Goal: Task Accomplishment & Management: Complete application form

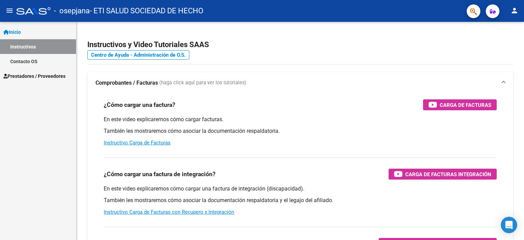
click at [31, 77] on span "Prestadores / Proveedores" at bounding box center [34, 76] width 62 height 8
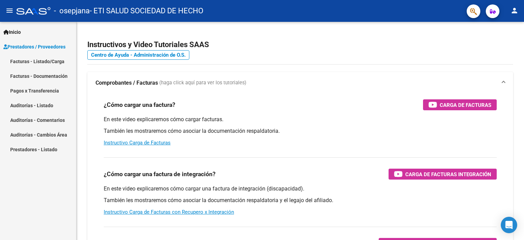
click at [36, 76] on link "Facturas - Documentación" at bounding box center [38, 76] width 76 height 15
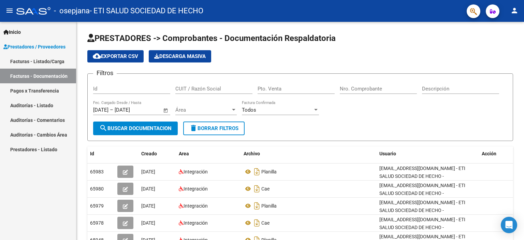
click at [38, 62] on link "Facturas - Listado/Carga" at bounding box center [38, 61] width 76 height 15
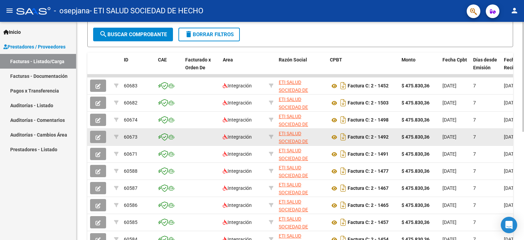
scroll to position [215, 0]
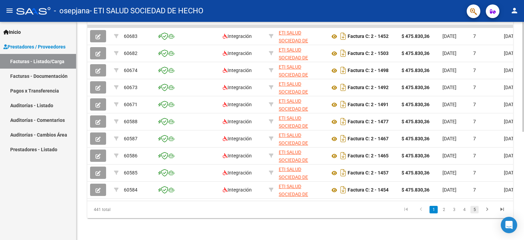
click at [475, 207] on link "5" at bounding box center [475, 210] width 8 height 8
click at [445, 210] on link "4" at bounding box center [444, 210] width 8 height 8
click at [445, 210] on link "3" at bounding box center [444, 210] width 8 height 8
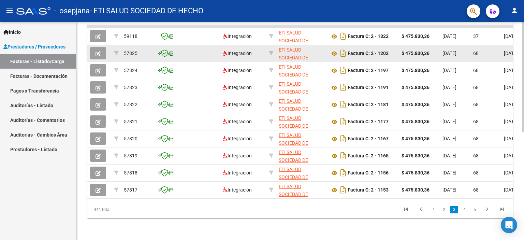
click at [97, 51] on icon "button" at bounding box center [98, 53] width 5 height 5
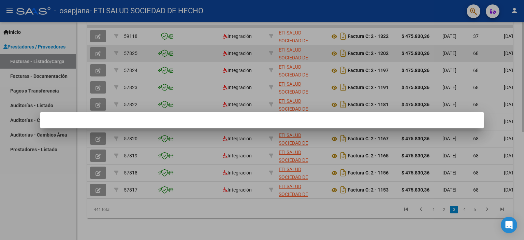
click at [97, 46] on div at bounding box center [262, 120] width 524 height 240
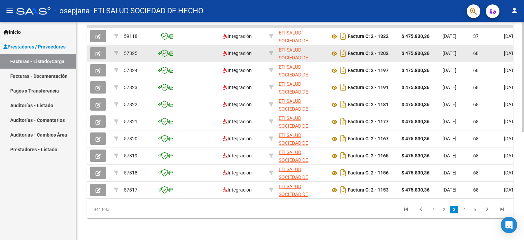
click at [97, 51] on icon "button" at bounding box center [98, 53] width 5 height 5
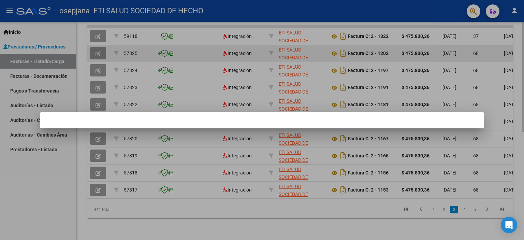
click at [97, 46] on div at bounding box center [262, 120] width 524 height 240
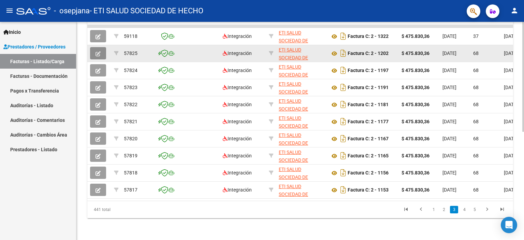
click at [97, 51] on icon "button" at bounding box center [98, 53] width 5 height 5
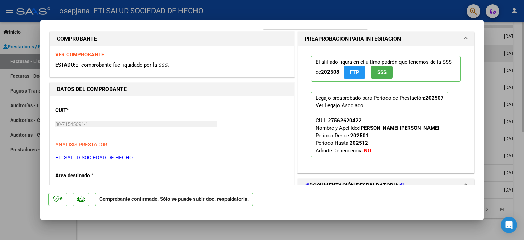
scroll to position [137, 0]
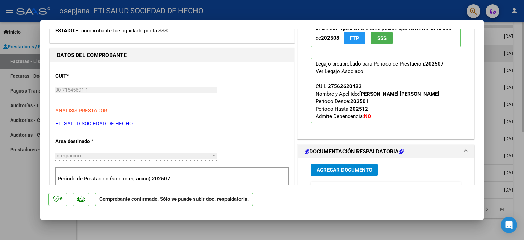
click at [494, 79] on div at bounding box center [262, 120] width 524 height 240
type input "$ 0,00"
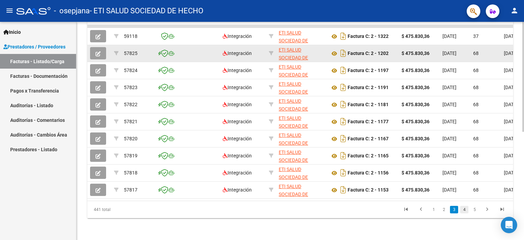
click at [463, 210] on link "4" at bounding box center [465, 210] width 8 height 8
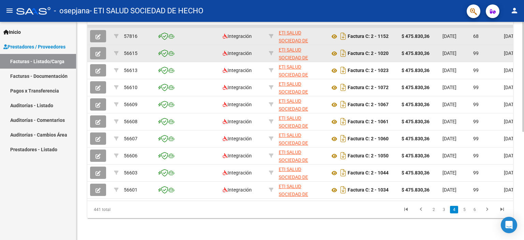
click at [98, 34] on icon "button" at bounding box center [98, 36] width 5 height 5
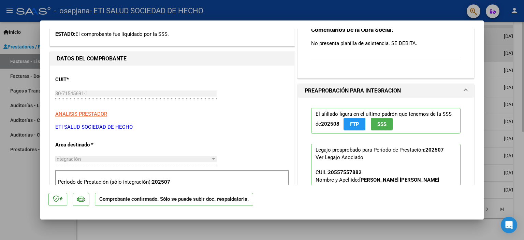
scroll to position [137, 0]
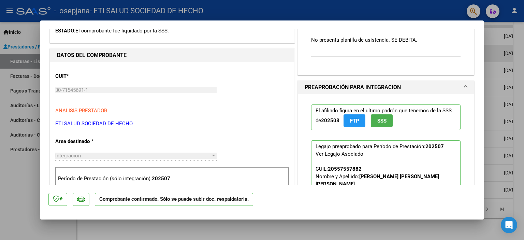
click at [505, 134] on div at bounding box center [262, 120] width 524 height 240
type input "$ 0,00"
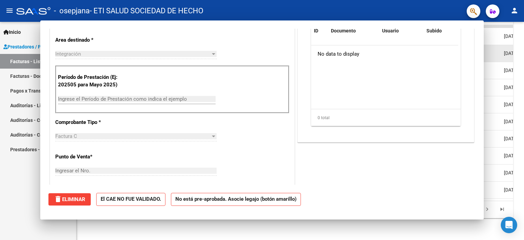
scroll to position [0, 0]
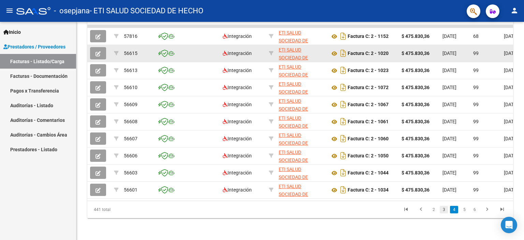
click at [445, 209] on link "3" at bounding box center [444, 210] width 8 height 8
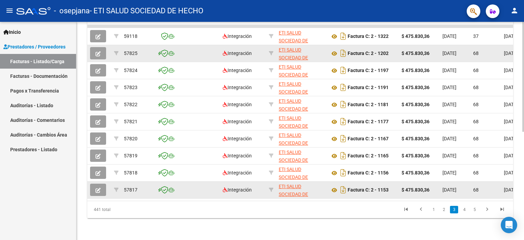
click at [101, 184] on button "button" at bounding box center [98, 190] width 16 height 12
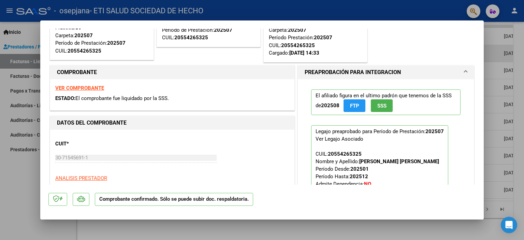
scroll to position [102, 0]
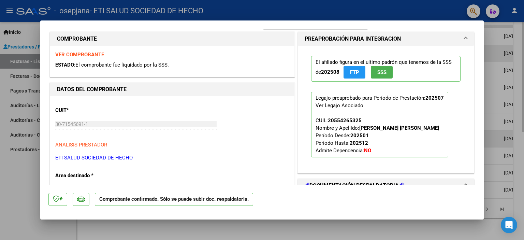
click at [494, 138] on div at bounding box center [262, 120] width 524 height 240
type input "$ 0,00"
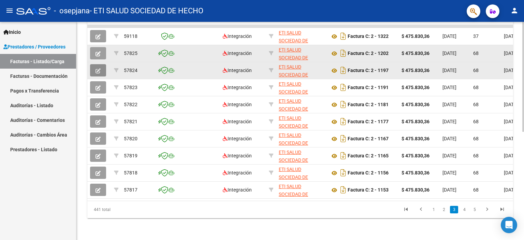
click at [94, 64] on button "button" at bounding box center [98, 70] width 16 height 12
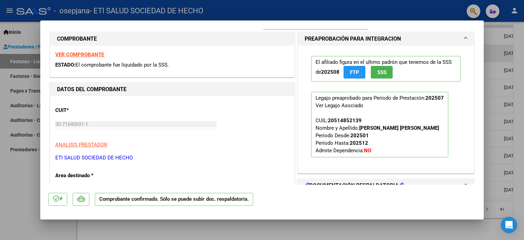
click at [499, 95] on div at bounding box center [262, 120] width 524 height 240
type input "$ 0,00"
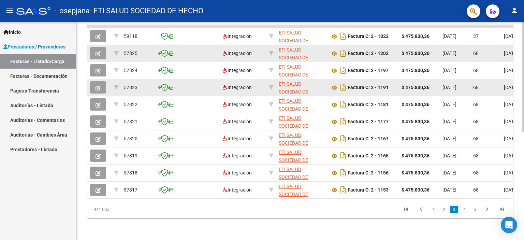
click at [97, 85] on icon "button" at bounding box center [98, 87] width 5 height 5
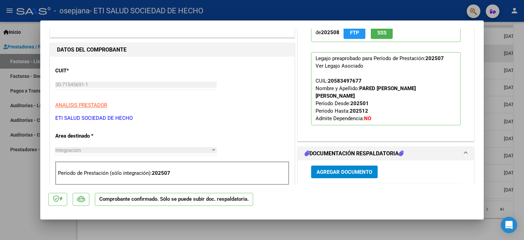
scroll to position [137, 0]
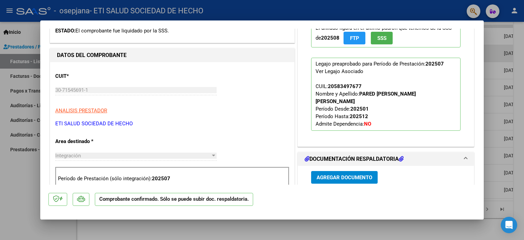
click at [494, 115] on div at bounding box center [262, 120] width 524 height 240
type input "$ 0,00"
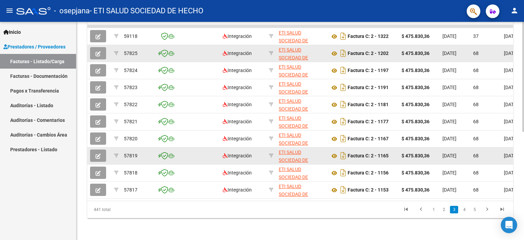
click at [99, 154] on icon "button" at bounding box center [98, 156] width 5 height 5
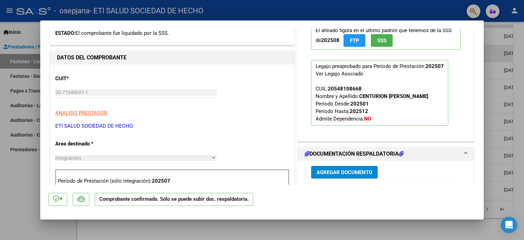
scroll to position [137, 0]
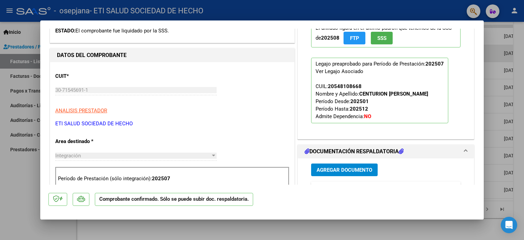
click at [493, 96] on div at bounding box center [262, 120] width 524 height 240
type input "$ 0,00"
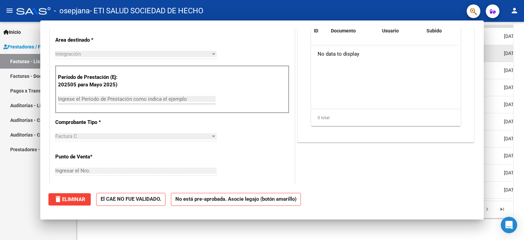
scroll to position [40, 0]
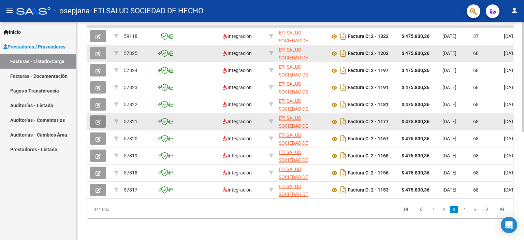
click at [103, 116] on button "button" at bounding box center [98, 121] width 16 height 12
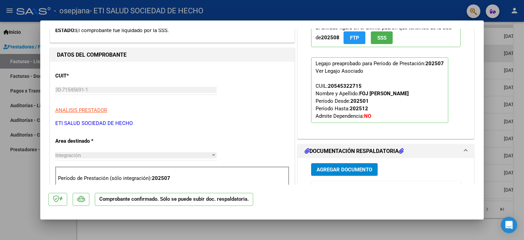
scroll to position [137, 0]
click at [497, 118] on div at bounding box center [262, 120] width 524 height 240
type input "$ 0,00"
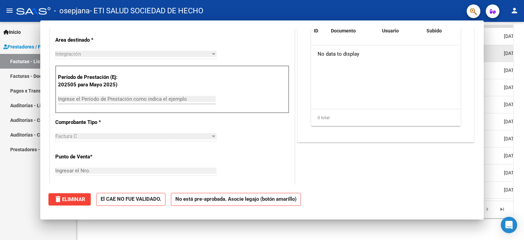
scroll to position [40, 0]
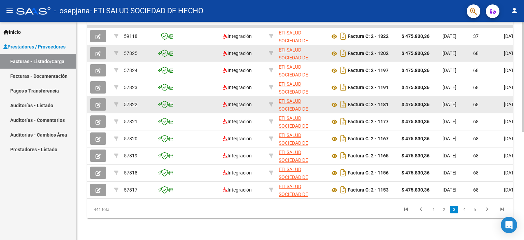
click at [101, 97] on datatable-body-cell at bounding box center [99, 104] width 24 height 17
click at [101, 96] on datatable-body-cell at bounding box center [99, 87] width 24 height 17
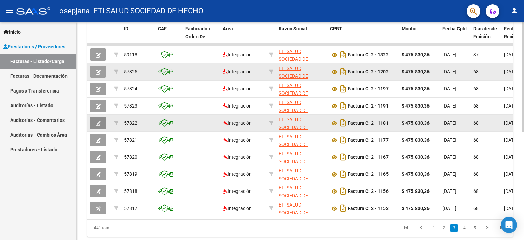
scroll to position [181, 0]
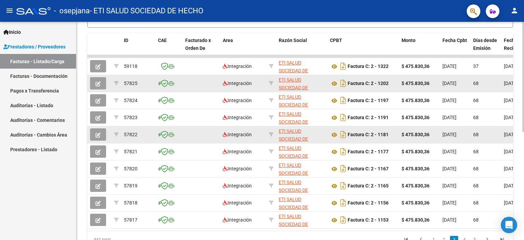
click at [97, 132] on icon "button" at bounding box center [98, 134] width 5 height 5
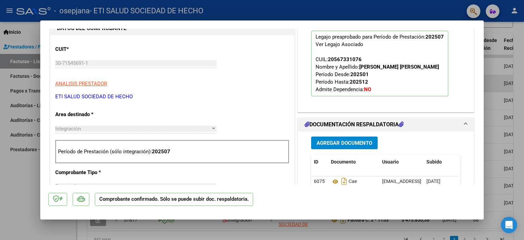
scroll to position [171, 0]
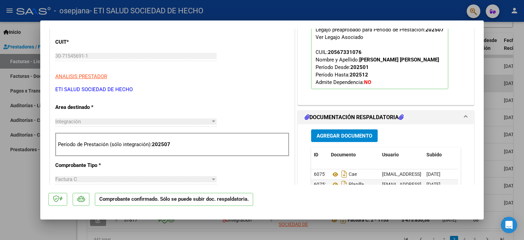
click at [502, 115] on div at bounding box center [262, 120] width 524 height 240
type input "$ 0,00"
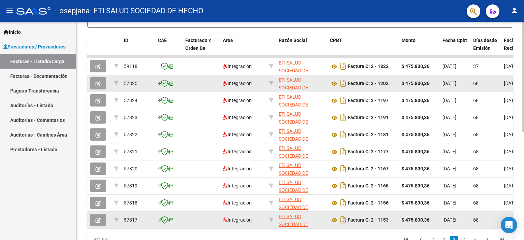
scroll to position [215, 0]
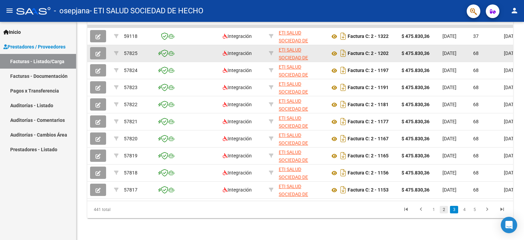
click at [444, 210] on link "2" at bounding box center [444, 210] width 8 height 8
click at [454, 209] on link "3" at bounding box center [454, 210] width 8 height 8
click at [463, 209] on link "4" at bounding box center [465, 210] width 8 height 8
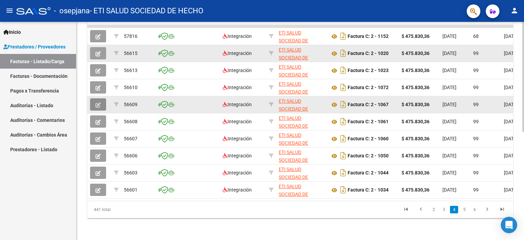
click at [97, 102] on icon "button" at bounding box center [98, 104] width 5 height 5
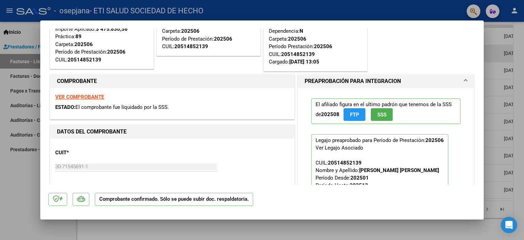
scroll to position [137, 0]
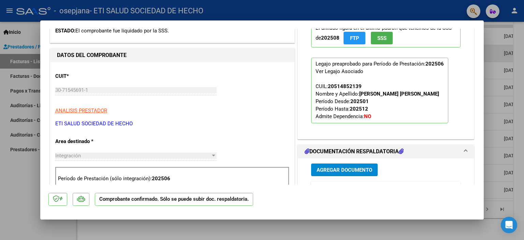
click at [493, 125] on div at bounding box center [262, 120] width 524 height 240
type input "$ 0,00"
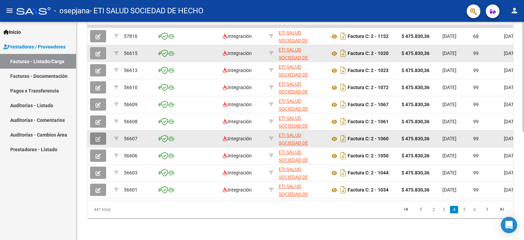
click at [95, 132] on button "button" at bounding box center [98, 138] width 16 height 12
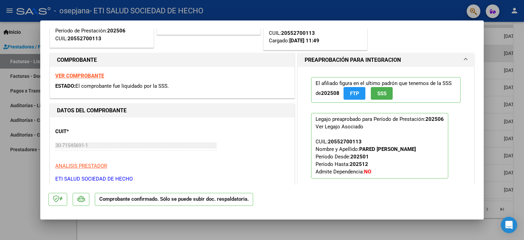
scroll to position [137, 0]
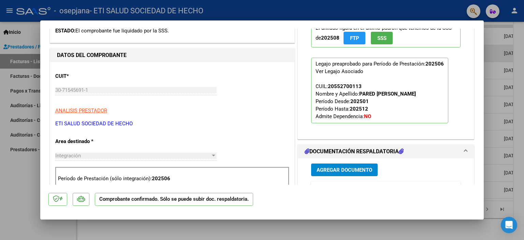
click at [496, 107] on div at bounding box center [262, 120] width 524 height 240
type input "$ 0,00"
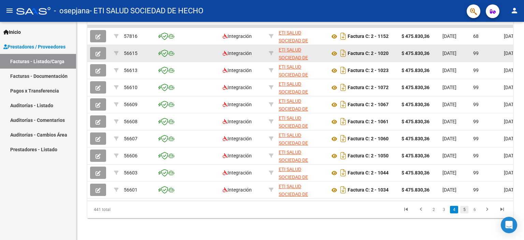
click at [466, 209] on link "5" at bounding box center [465, 210] width 8 height 8
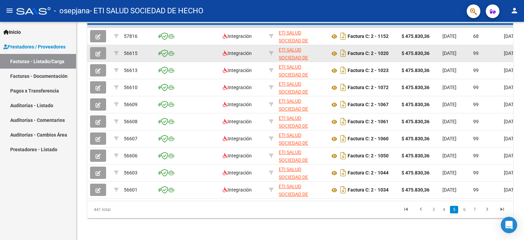
scroll to position [215, 0]
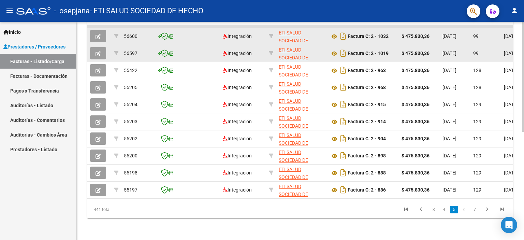
click at [99, 34] on icon "button" at bounding box center [98, 36] width 5 height 5
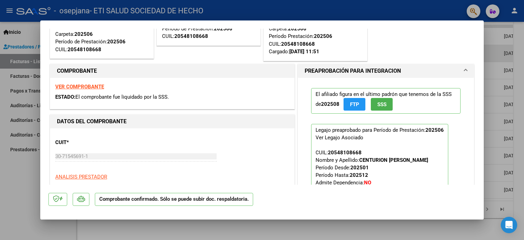
scroll to position [171, 0]
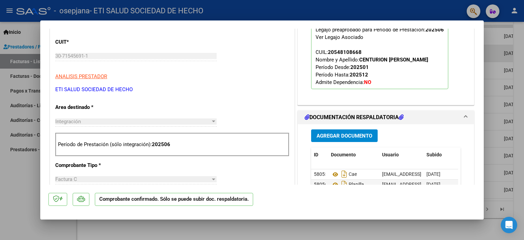
click at [491, 93] on div at bounding box center [262, 120] width 524 height 240
type input "$ 0,00"
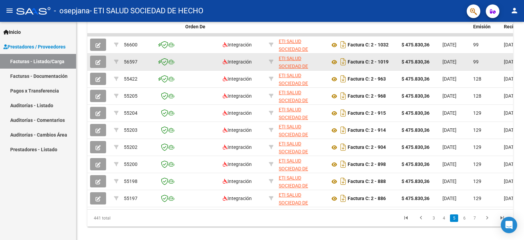
scroll to position [215, 0]
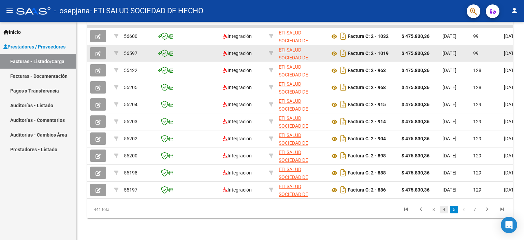
click at [445, 210] on link "4" at bounding box center [444, 210] width 8 height 8
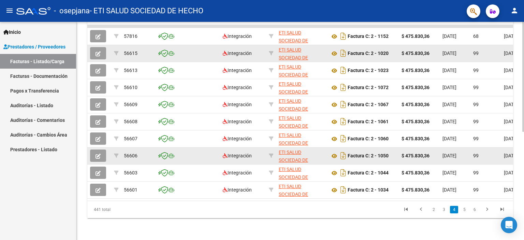
click at [97, 154] on icon "button" at bounding box center [98, 156] width 5 height 5
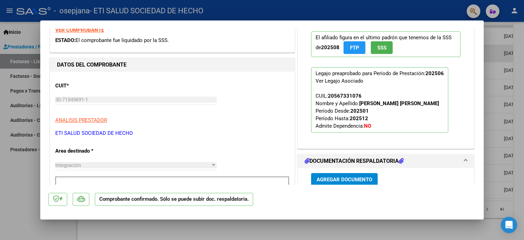
scroll to position [137, 0]
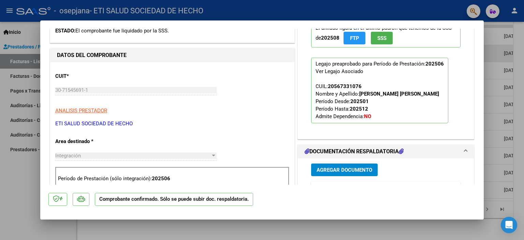
click at [501, 108] on div at bounding box center [262, 120] width 524 height 240
type input "$ 0,00"
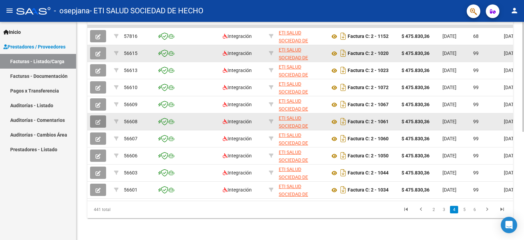
click at [99, 120] on icon "button" at bounding box center [98, 122] width 5 height 5
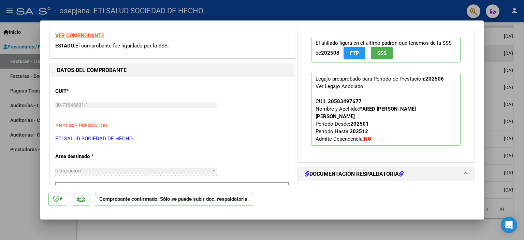
scroll to position [171, 0]
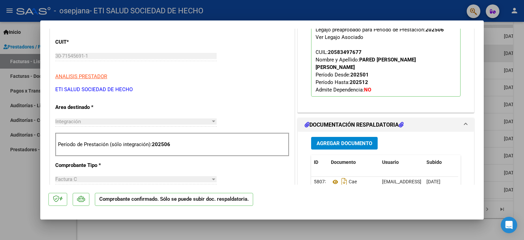
click at [496, 105] on div at bounding box center [262, 120] width 524 height 240
type input "$ 0,00"
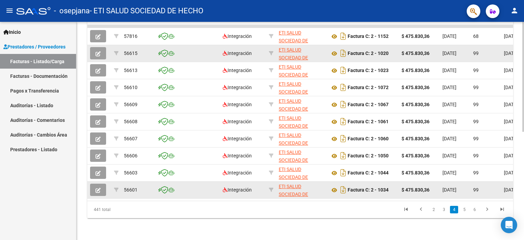
click at [96, 188] on icon "button" at bounding box center [98, 190] width 5 height 5
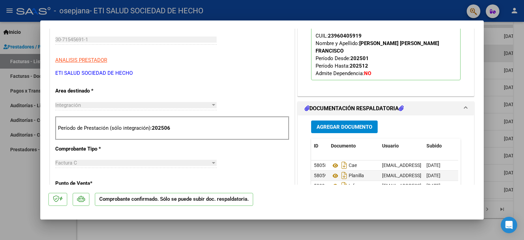
scroll to position [68, 0]
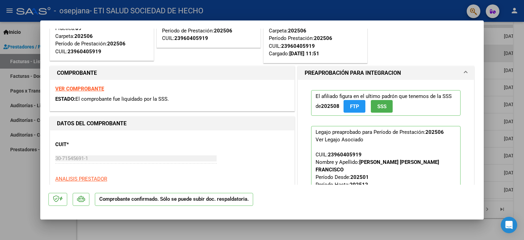
click at [493, 102] on div at bounding box center [262, 120] width 524 height 240
type input "$ 0,00"
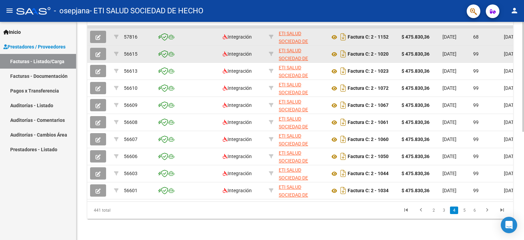
scroll to position [215, 0]
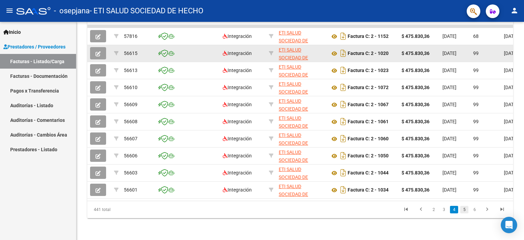
click at [467, 210] on link "5" at bounding box center [465, 210] width 8 height 8
click at [94, 47] on button "button" at bounding box center [98, 53] width 16 height 12
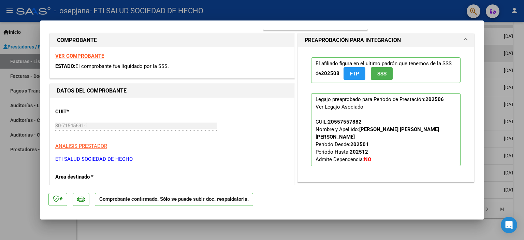
scroll to position [102, 0]
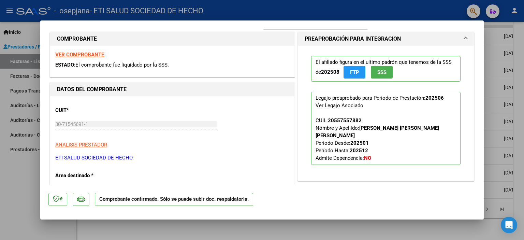
click at [491, 97] on div at bounding box center [262, 120] width 524 height 240
type input "$ 0,00"
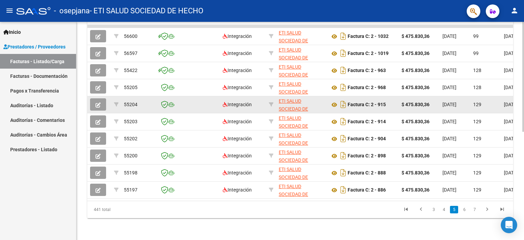
scroll to position [215, 0]
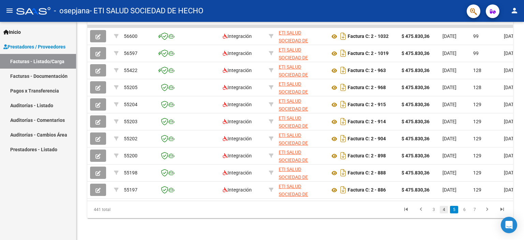
click at [445, 209] on link "4" at bounding box center [444, 210] width 8 height 8
click at [445, 209] on link "3" at bounding box center [444, 210] width 8 height 8
click at [464, 209] on link "4" at bounding box center [465, 210] width 8 height 8
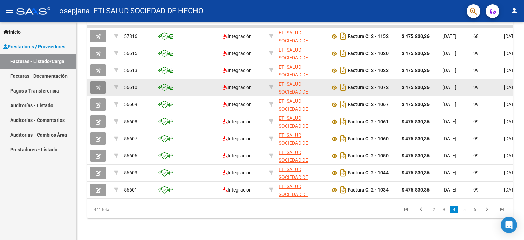
click at [99, 85] on icon "button" at bounding box center [98, 87] width 5 height 5
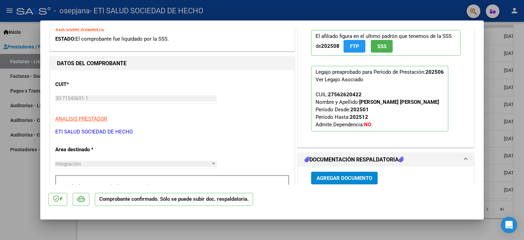
scroll to position [137, 0]
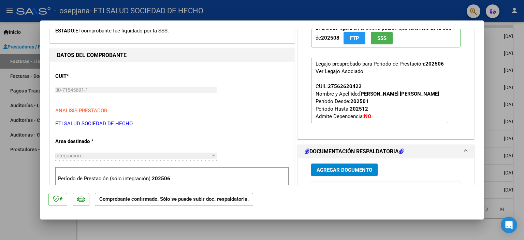
click at [490, 134] on div at bounding box center [262, 120] width 524 height 240
type input "$ 0,00"
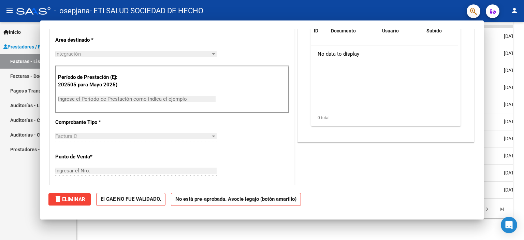
scroll to position [40, 0]
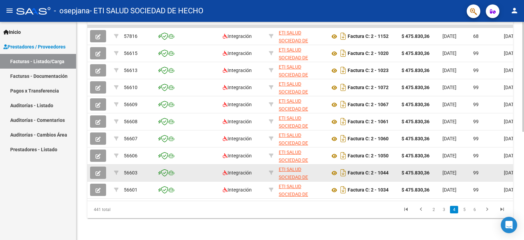
click at [97, 171] on icon "button" at bounding box center [98, 173] width 5 height 5
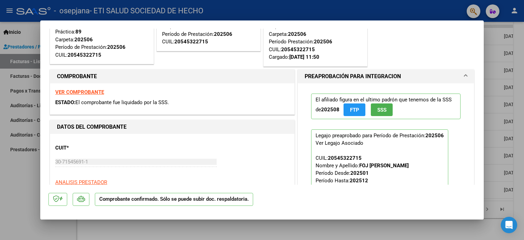
scroll to position [102, 0]
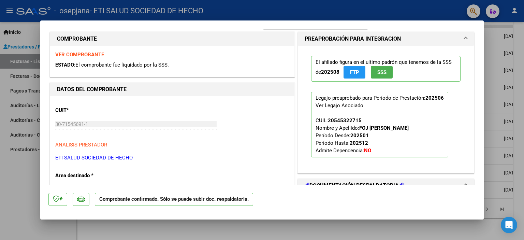
click at [495, 142] on div at bounding box center [262, 120] width 524 height 240
type input "$ 0,00"
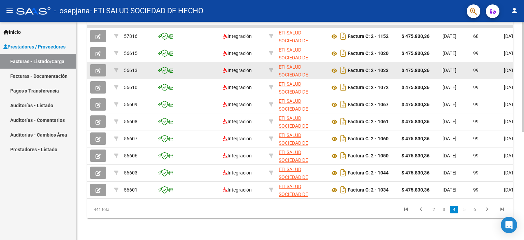
click at [97, 68] on icon "button" at bounding box center [98, 70] width 5 height 5
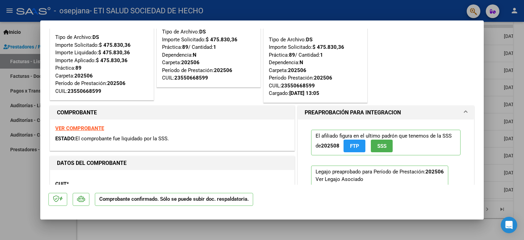
scroll to position [137, 0]
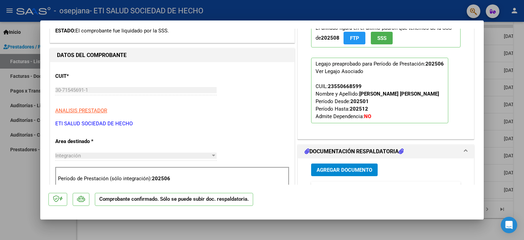
click at [491, 113] on div at bounding box center [262, 120] width 524 height 240
type input "$ 0,00"
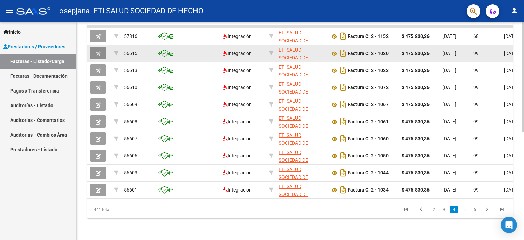
click at [100, 47] on button "button" at bounding box center [98, 53] width 16 height 12
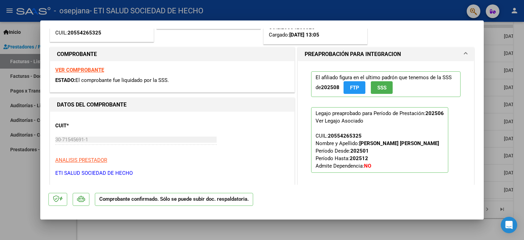
scroll to position [137, 0]
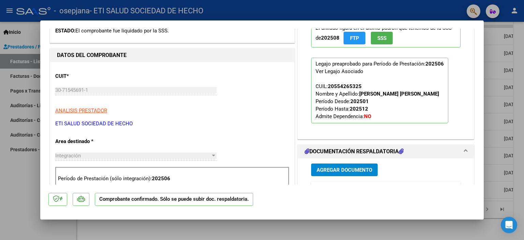
click at [490, 86] on div at bounding box center [262, 120] width 524 height 240
type input "$ 0,00"
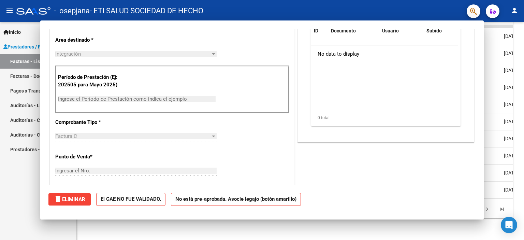
scroll to position [40, 0]
